Goal: Entertainment & Leisure: Consume media (video, audio)

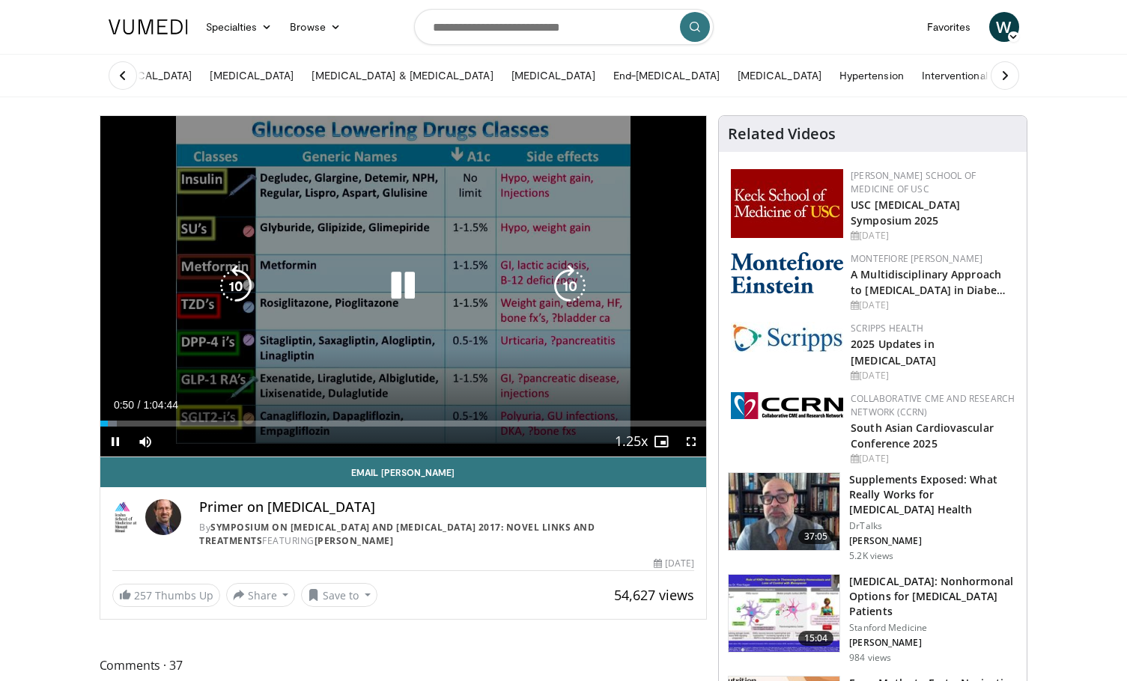
click at [578, 279] on icon "Video Player" at bounding box center [570, 286] width 42 height 42
click at [576, 285] on icon "Video Player" at bounding box center [570, 286] width 42 height 42
click at [575, 285] on icon "Video Player" at bounding box center [570, 286] width 42 height 42
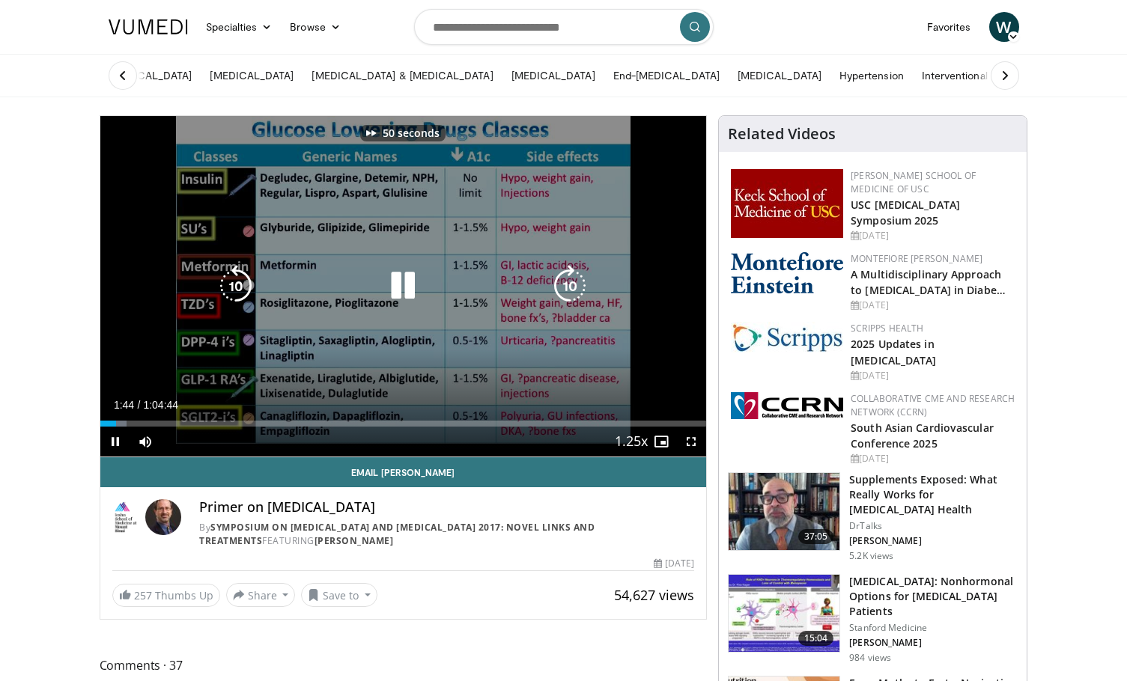
click at [575, 285] on icon "Video Player" at bounding box center [570, 286] width 42 height 42
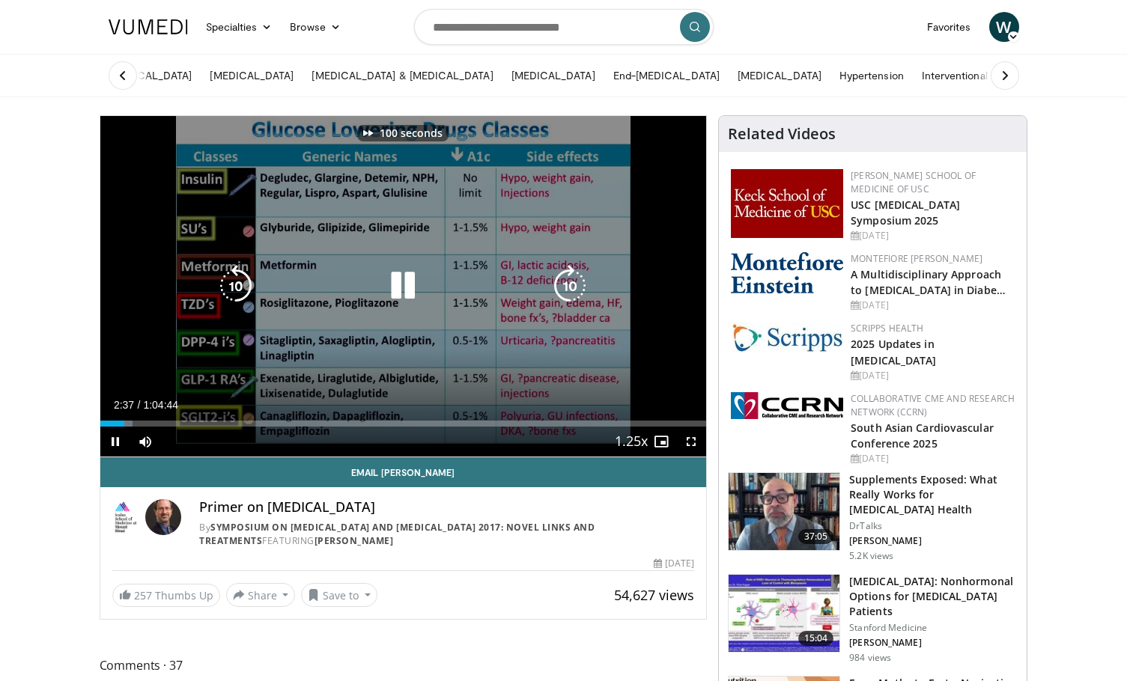
click at [575, 285] on icon "Video Player" at bounding box center [570, 286] width 42 height 42
click at [574, 285] on icon "Video Player" at bounding box center [570, 286] width 42 height 42
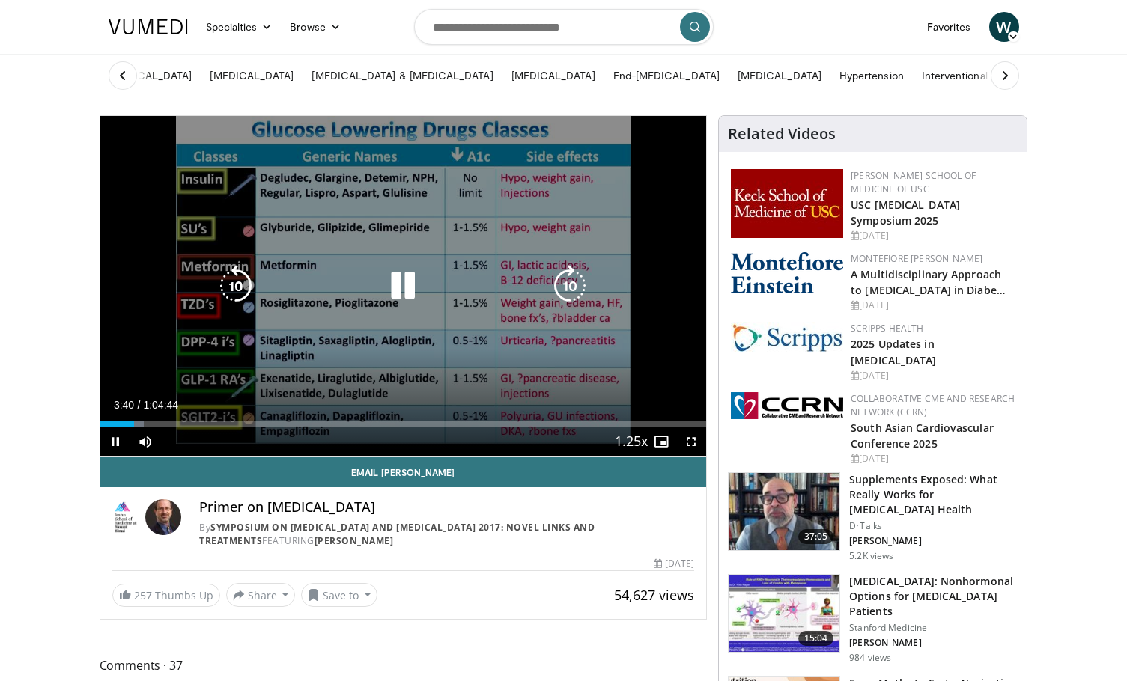
click at [574, 285] on icon "Video Player" at bounding box center [570, 286] width 42 height 42
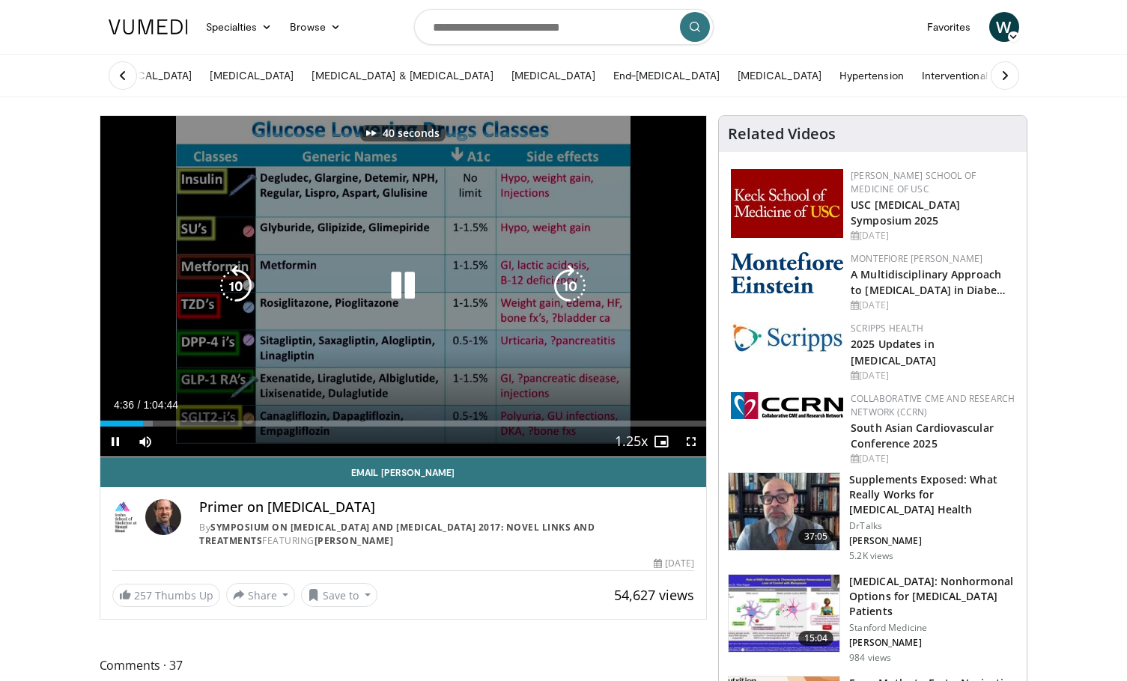
click at [574, 285] on icon "Video Player" at bounding box center [570, 286] width 42 height 42
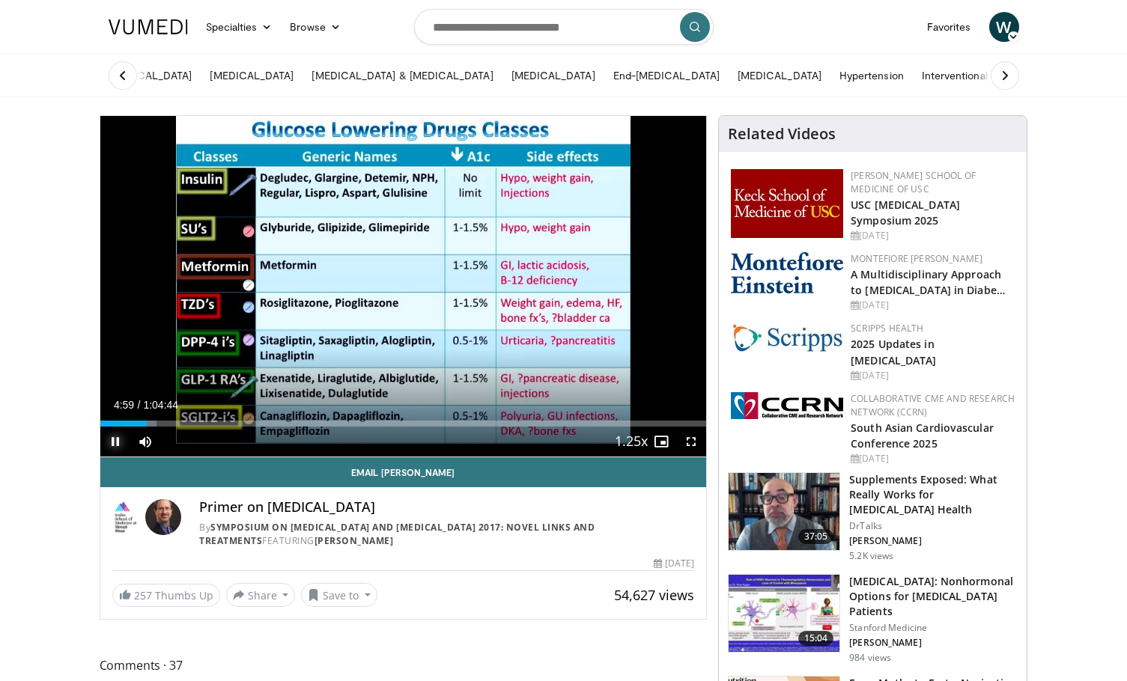
click at [115, 443] on span "Video Player" at bounding box center [115, 442] width 30 height 30
click at [118, 442] on span "Video Player" at bounding box center [115, 442] width 30 height 30
click at [118, 443] on video-js "**********" at bounding box center [403, 286] width 607 height 341
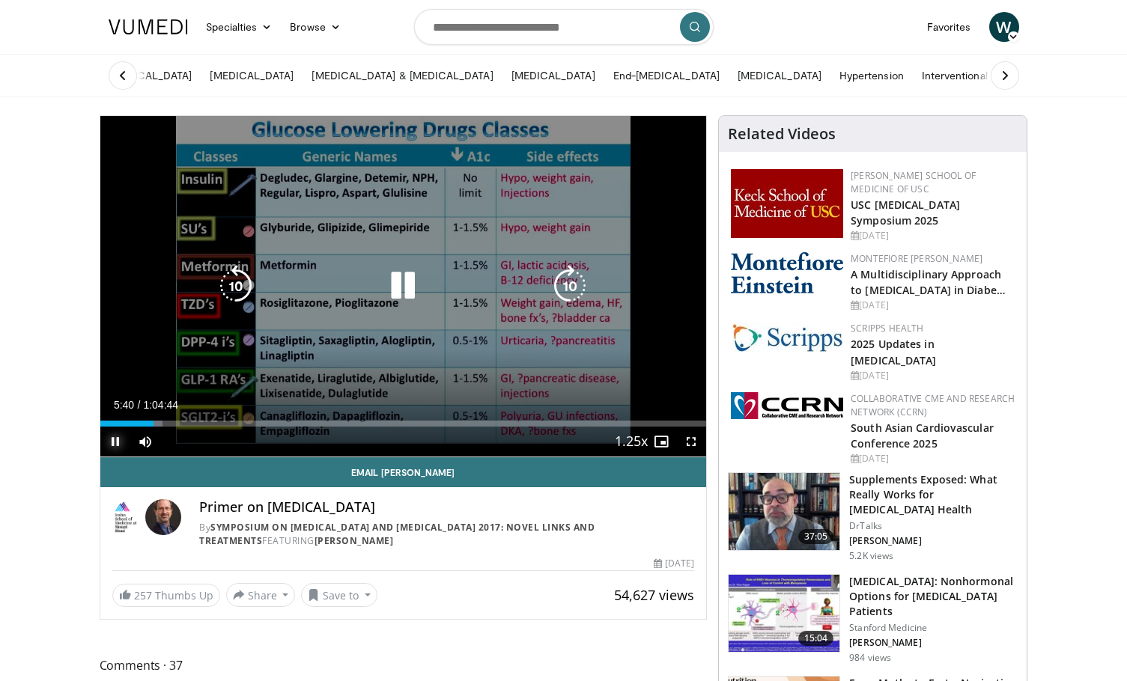
click at [118, 443] on span "Video Player" at bounding box center [115, 442] width 30 height 30
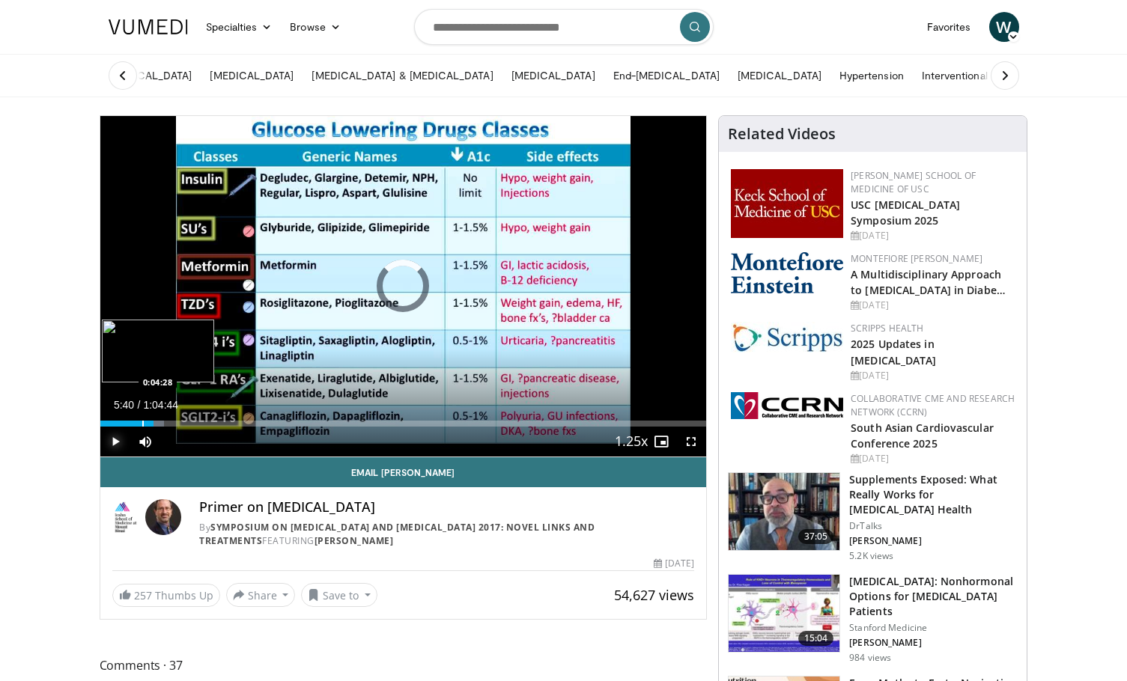
click at [142, 425] on div "Progress Bar" at bounding box center [142, 424] width 1 height 6
click at [151, 425] on div "Progress Bar" at bounding box center [150, 424] width 1 height 6
click at [114, 446] on span "Video Player" at bounding box center [115, 442] width 30 height 30
click at [111, 445] on span "Video Player" at bounding box center [115, 442] width 30 height 30
click at [117, 441] on span "Video Player" at bounding box center [115, 442] width 30 height 30
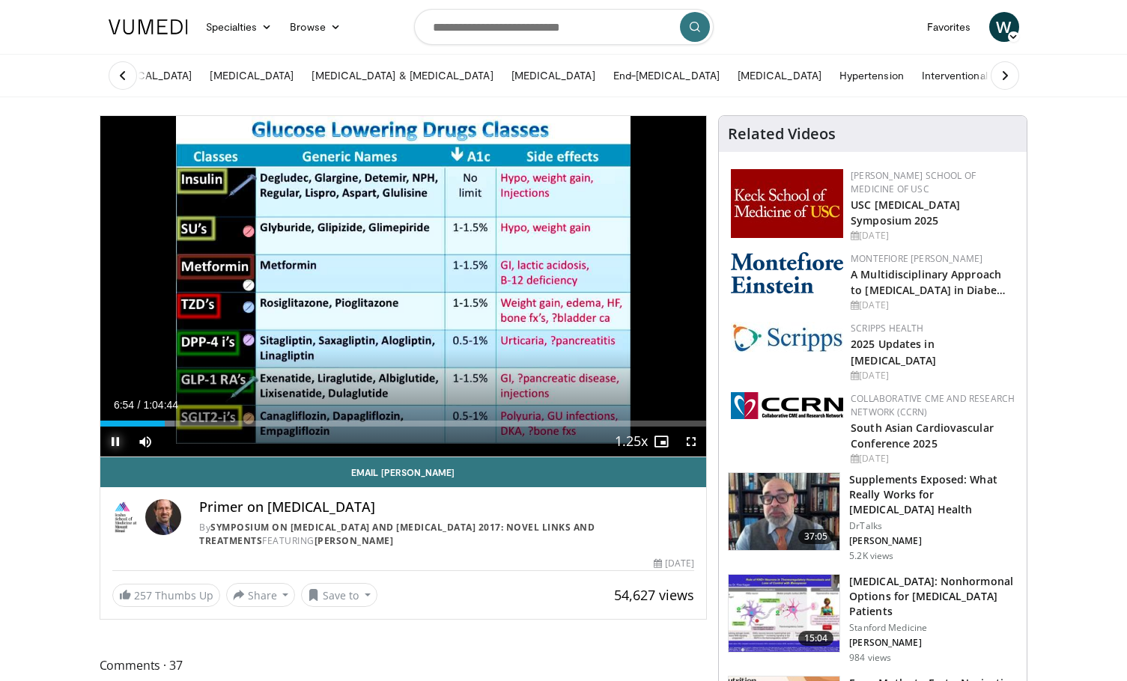
click at [115, 441] on span "Video Player" at bounding box center [115, 442] width 30 height 30
click at [113, 443] on span "Video Player" at bounding box center [115, 442] width 30 height 30
click at [691, 443] on span "Video Player" at bounding box center [691, 442] width 30 height 30
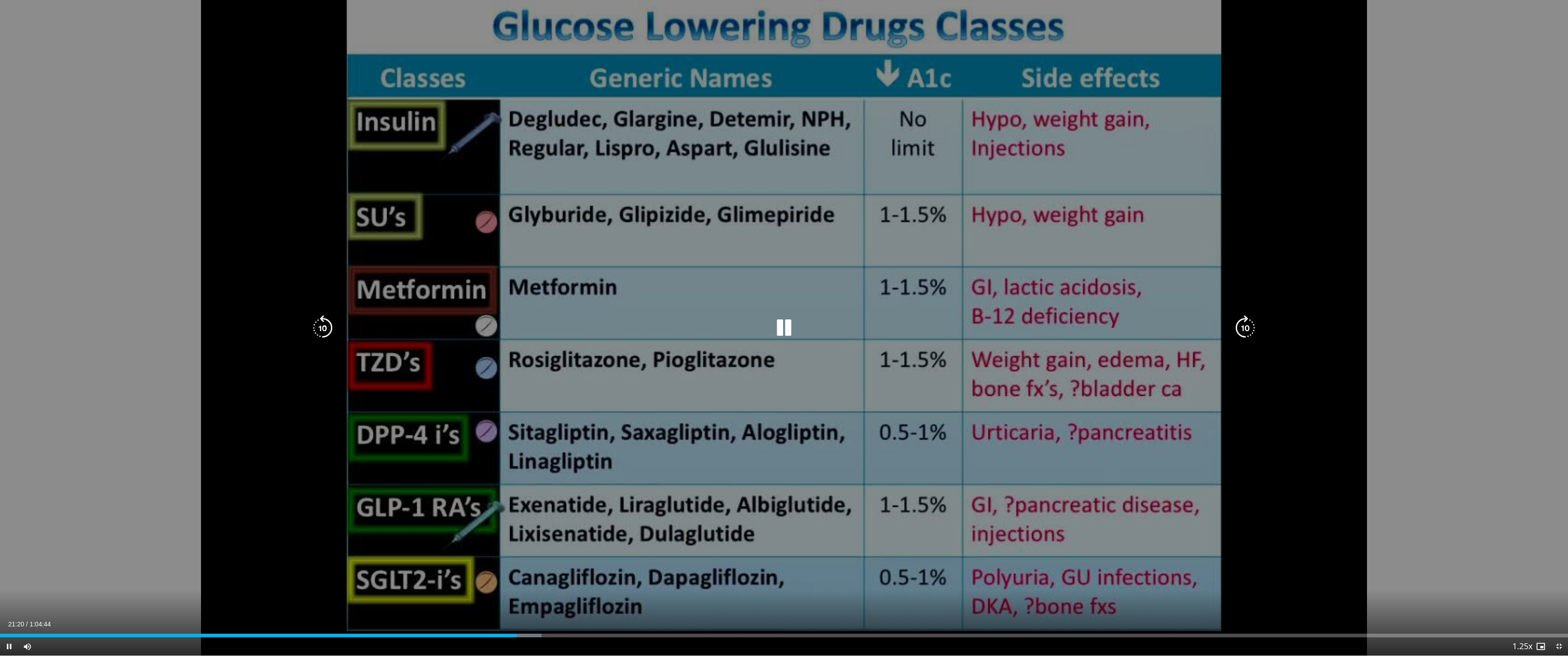
click at [592, 229] on div "50 seconds Tap to unmute" at bounding box center [784, 328] width 1568 height 656
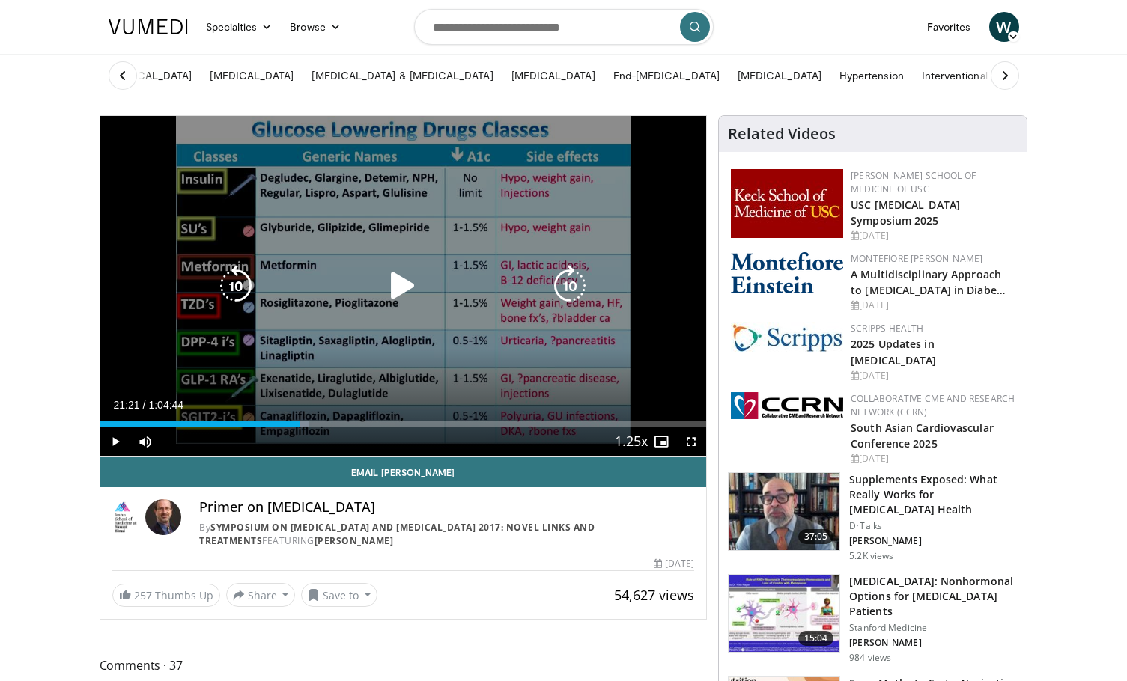
click at [399, 283] on icon "Video Player" at bounding box center [403, 286] width 42 height 42
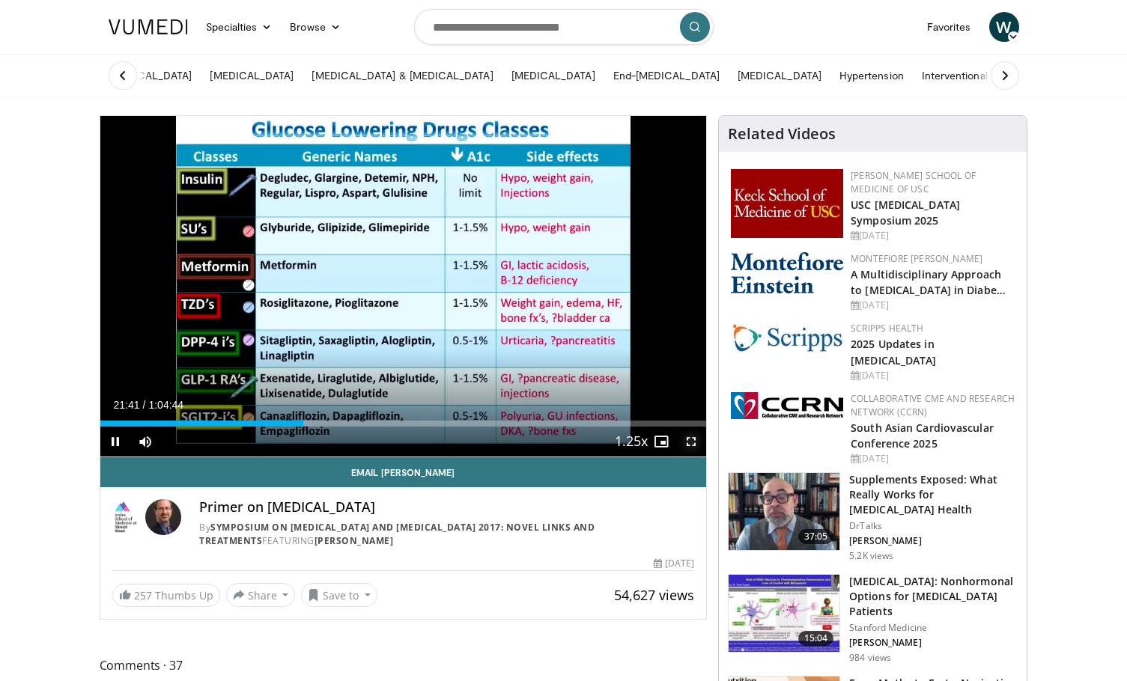
click at [692, 442] on span "Video Player" at bounding box center [691, 442] width 30 height 30
click at [113, 443] on span "Video Player" at bounding box center [115, 442] width 30 height 30
